Goal: Information Seeking & Learning: Learn about a topic

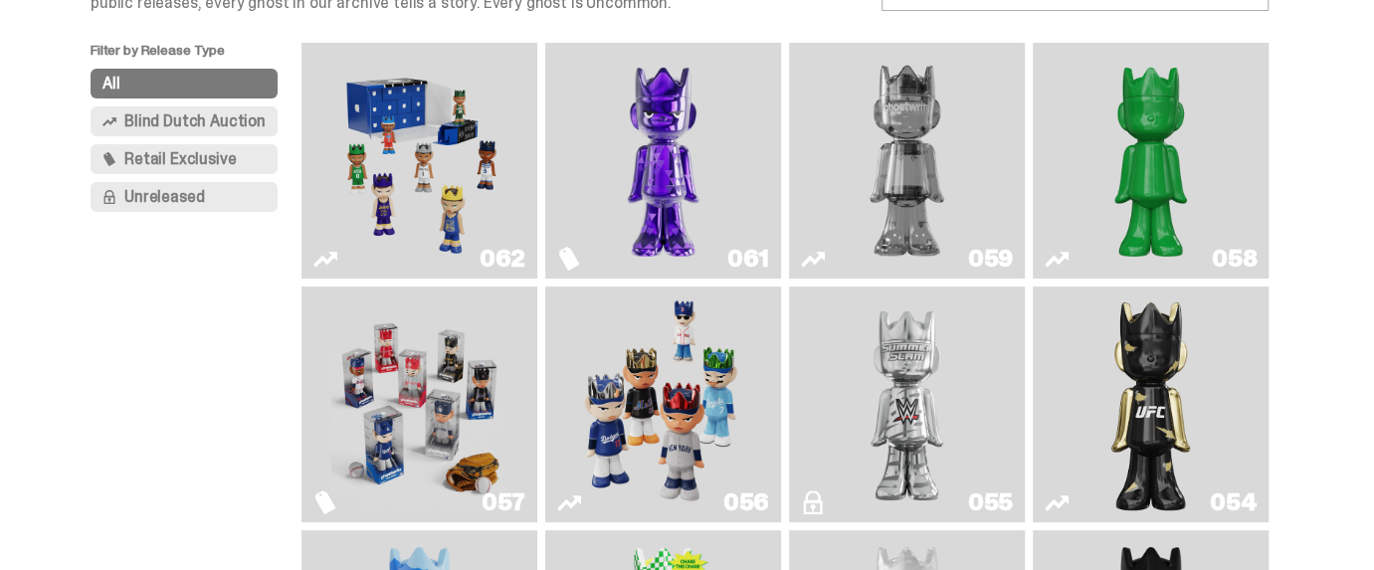
scroll to position [132, 0]
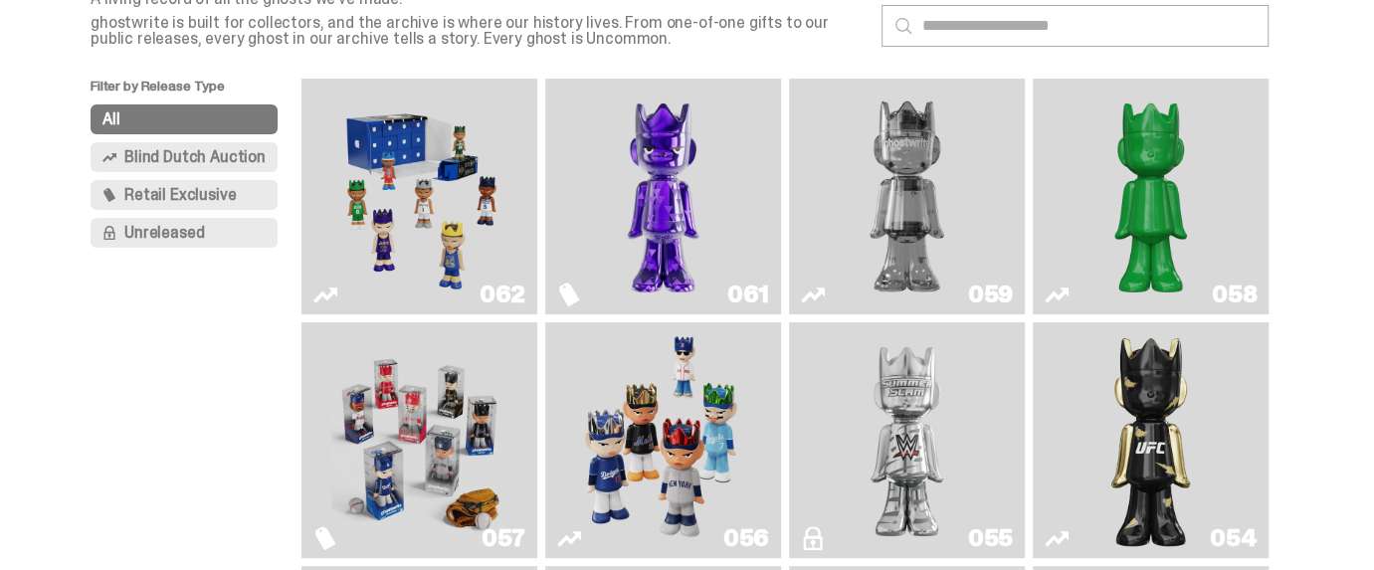
click at [422, 209] on img "Game Face (2025)" at bounding box center [419, 197] width 176 height 220
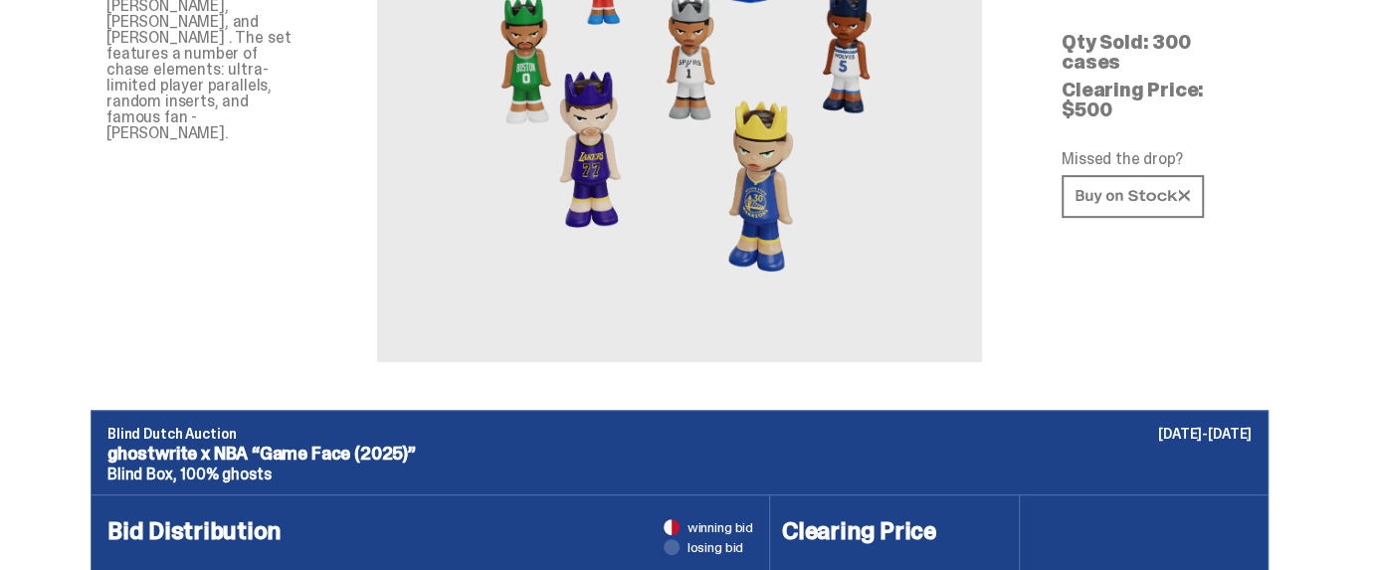
scroll to position [132, 0]
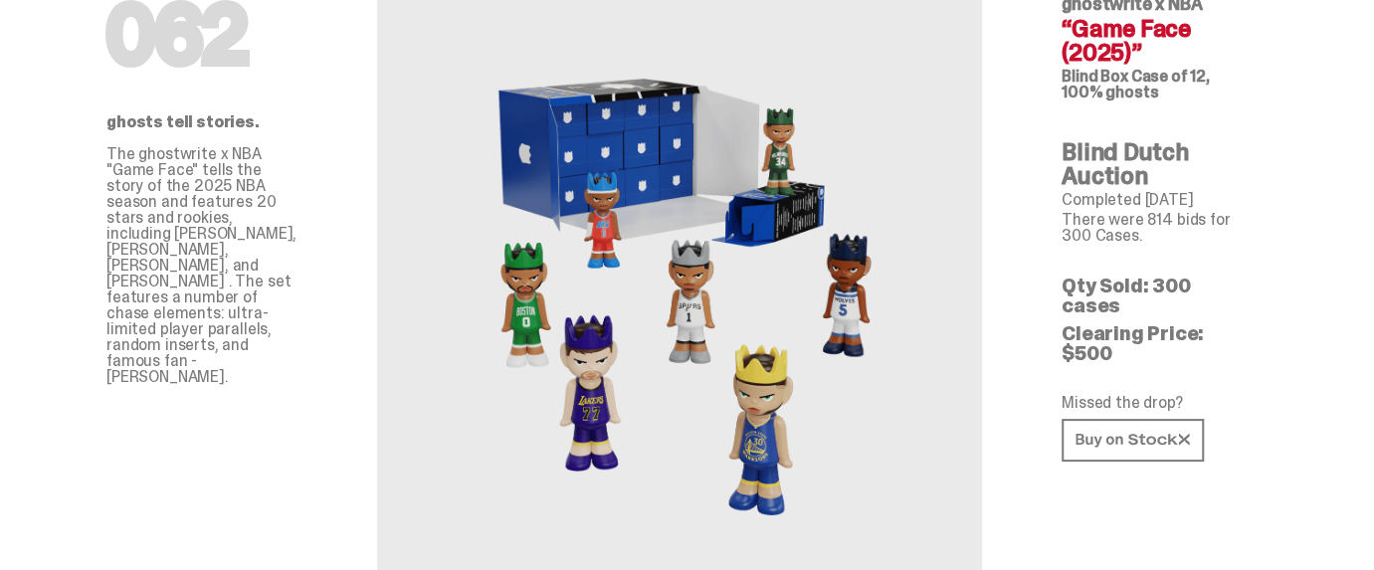
drag, startPoint x: 1264, startPoint y: 282, endPoint x: 827, endPoint y: 279, distance: 437.8
click at [1123, 289] on div "062 ghostwrite x NBA “Game Face (2025)” Blind Box Case of 12, 100% ghosts Blind…" at bounding box center [1157, 276] width 287 height 659
drag, startPoint x: 1276, startPoint y: 320, endPoint x: 1060, endPoint y: 316, distance: 216.9
click at [1060, 316] on div "062 ghostwrite x NBA “Game Face (2025)” Blind Box Case of 12, 100% ghosts Blind…" at bounding box center [1157, 276] width 287 height 659
drag, startPoint x: 1258, startPoint y: 285, endPoint x: 1158, endPoint y: 288, distance: 99.5
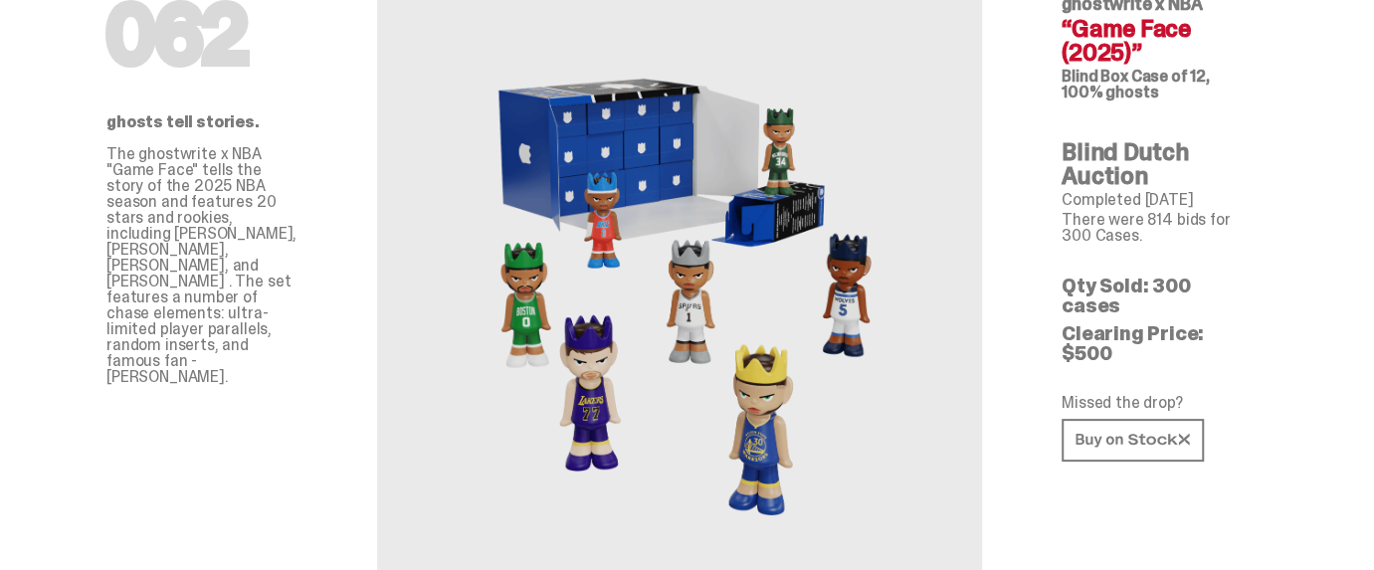
click at [1158, 288] on p "Qty Sold: 300 cases" at bounding box center [1157, 296] width 191 height 40
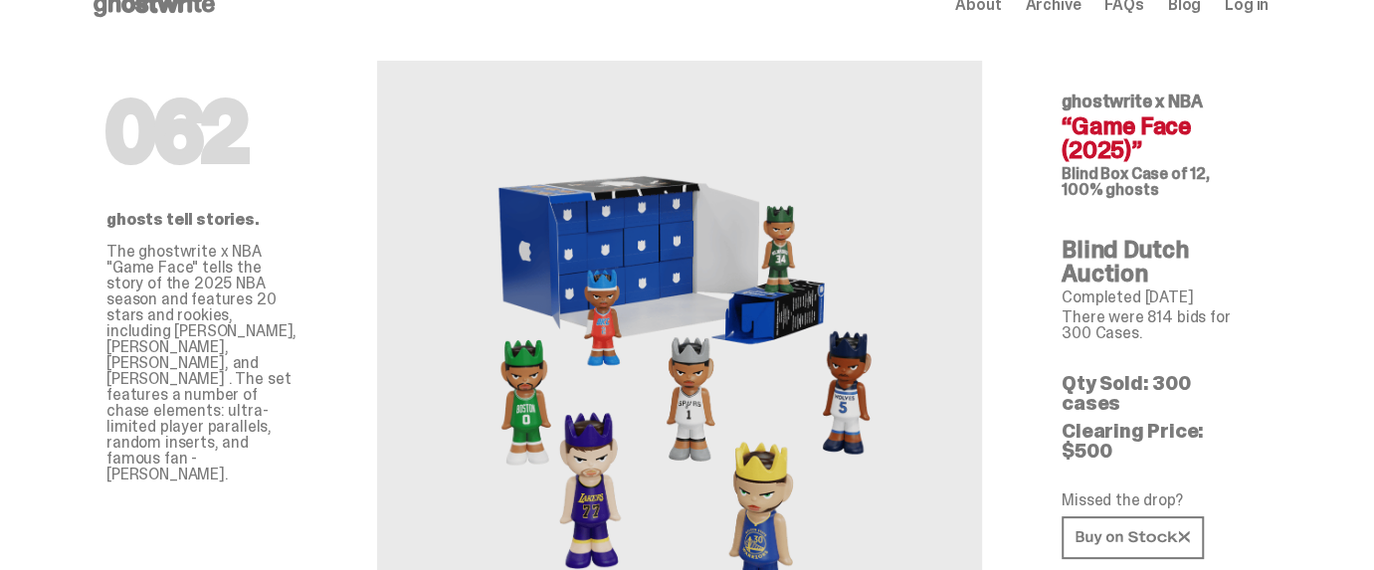
scroll to position [0, 0]
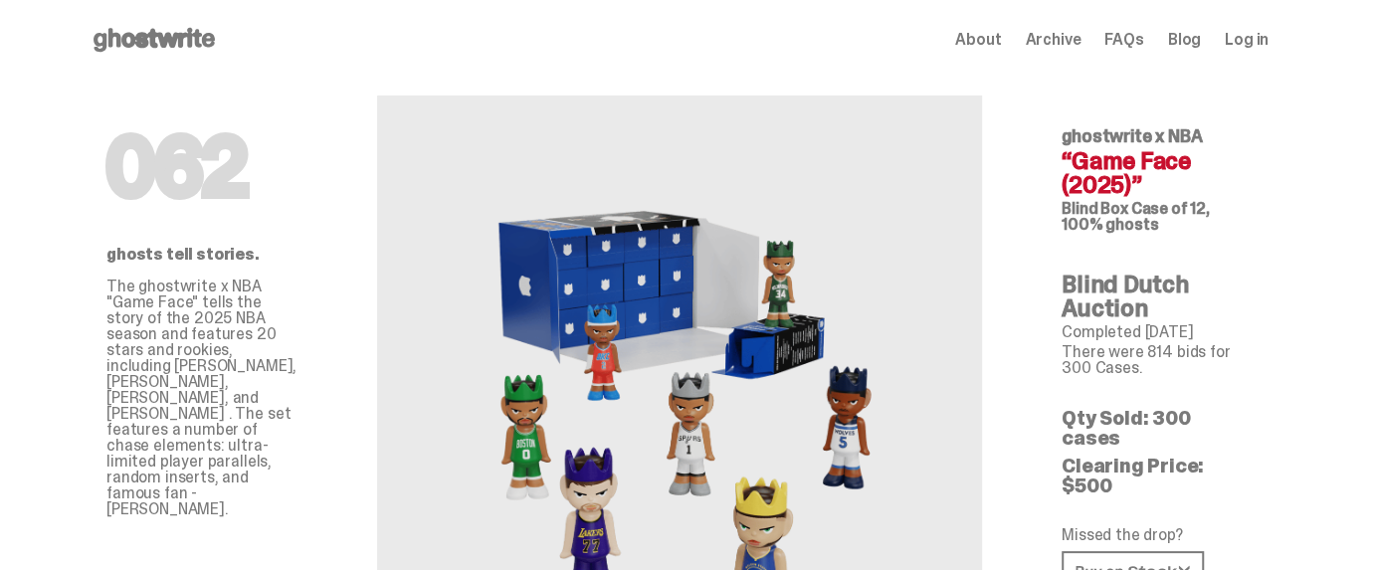
drag, startPoint x: 1078, startPoint y: 351, endPoint x: 1253, endPoint y: 366, distance: 174.7
click at [1253, 366] on p "There were 814 bids for 300 Cases." at bounding box center [1157, 360] width 191 height 32
drag, startPoint x: 1066, startPoint y: 330, endPoint x: 1232, endPoint y: 331, distance: 166.1
click at [1232, 331] on div "062 ghostwrite x NBA “Game Face (2025)” Blind Box Case of 12, 100% ghosts Blind…" at bounding box center [1157, 409] width 287 height 659
